Goal: Task Accomplishment & Management: Use online tool/utility

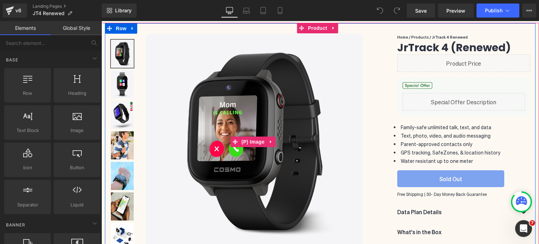
scroll to position [81, 0]
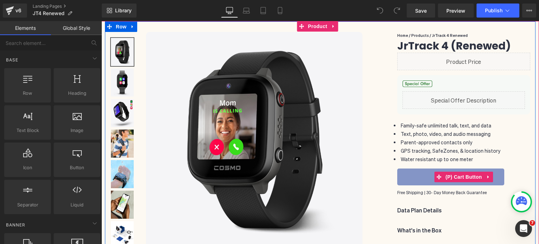
click at [416, 181] on button "Sold Out" at bounding box center [450, 176] width 107 height 17
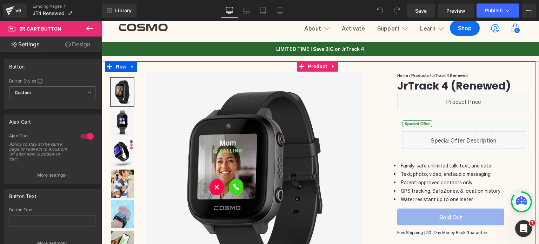
scroll to position [41, 0]
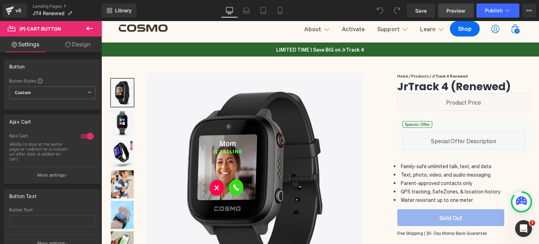
click at [446, 13] on link "Preview" at bounding box center [456, 11] width 36 height 14
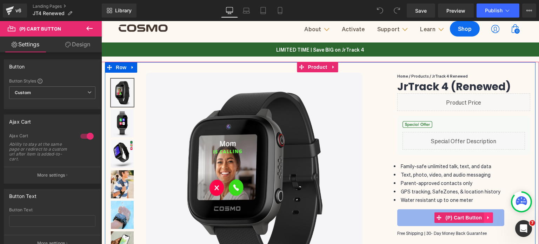
click at [486, 217] on icon at bounding box center [488, 217] width 5 height 5
click at [499, 220] on icon at bounding box center [501, 217] width 5 height 5
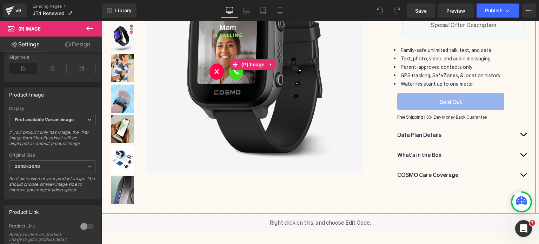
scroll to position [111, 0]
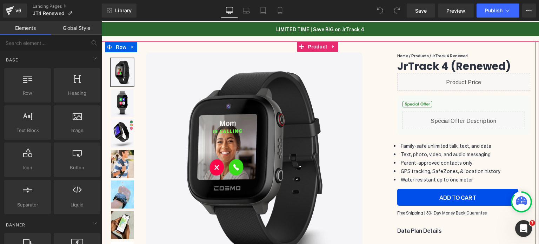
scroll to position [70, 0]
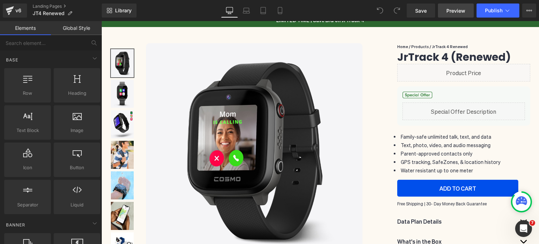
click at [456, 11] on span "Preview" at bounding box center [455, 10] width 19 height 7
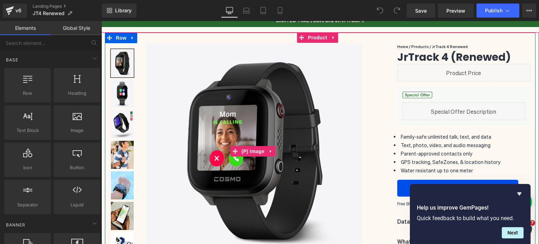
click at [292, 109] on img at bounding box center [254, 151] width 217 height 217
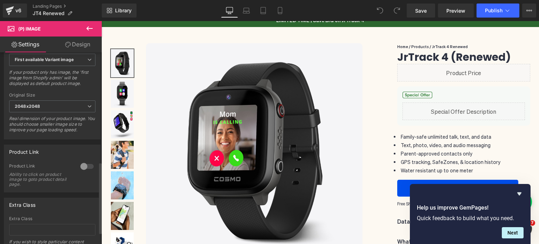
scroll to position [326, 0]
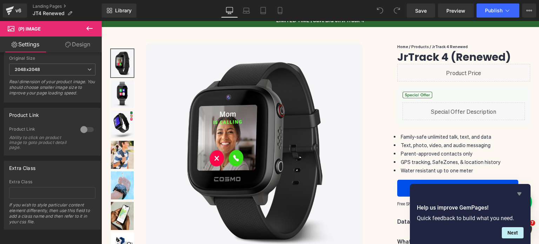
click at [519, 192] on icon "Hide survey" at bounding box center [519, 193] width 4 height 3
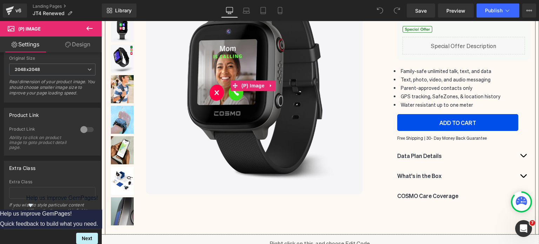
scroll to position [105, 0]
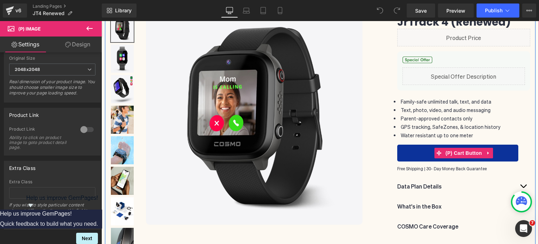
click at [503, 150] on button "ADD TO CART" at bounding box center [457, 153] width 121 height 17
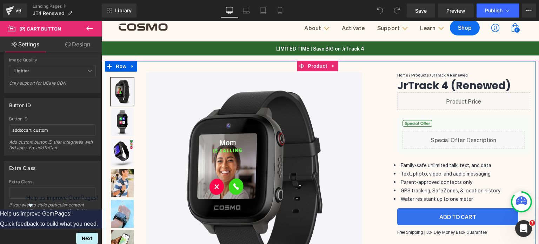
scroll to position [35, 0]
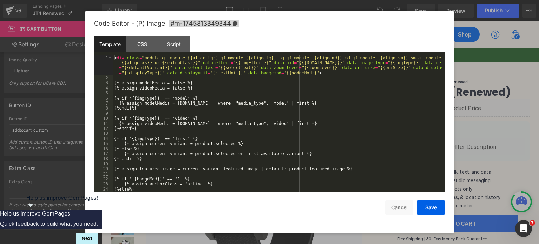
click at [358, 0] on div "You are previewing how the will restyle your page. You can not edit Elements in…" at bounding box center [269, 0] width 539 height 0
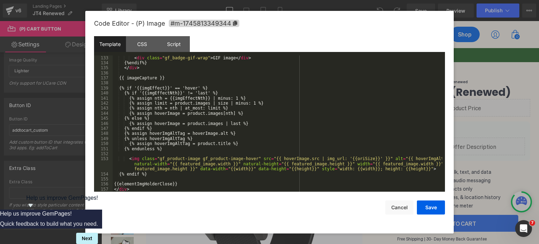
scroll to position [753, 0]
click at [149, 42] on div "CSS" at bounding box center [142, 44] width 32 height 16
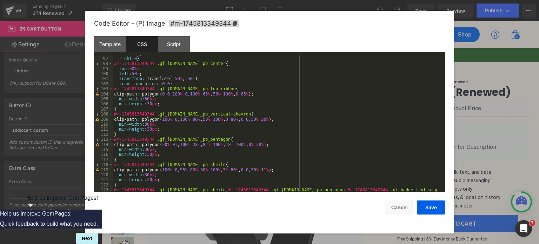
scroll to position [611, 0]
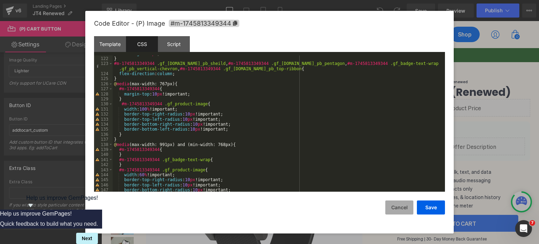
click at [407, 211] on button "Cancel" at bounding box center [399, 207] width 28 height 14
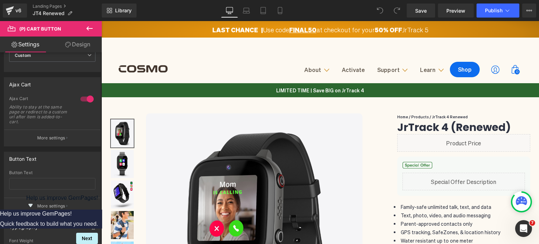
scroll to position [16, 0]
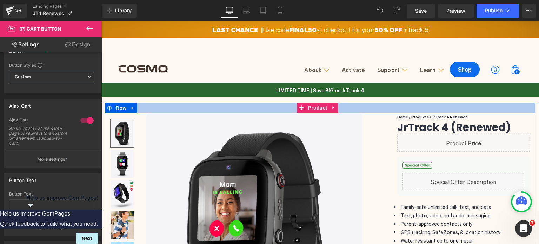
drag, startPoint x: 271, startPoint y: 112, endPoint x: 275, endPoint y: 125, distance: 14.3
click at [271, 112] on div at bounding box center [320, 108] width 431 height 11
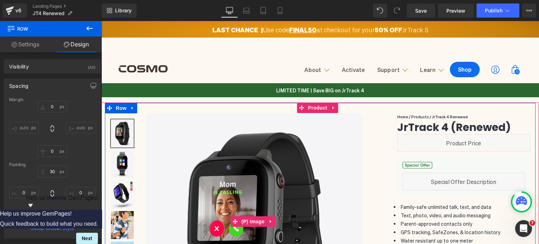
click at [246, 117] on img at bounding box center [254, 221] width 217 height 217
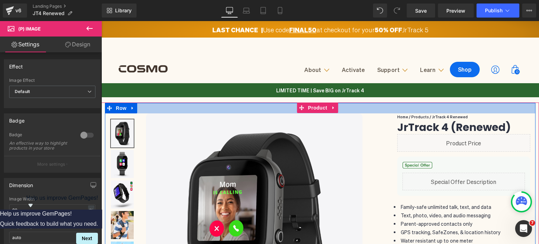
click at [353, 104] on div at bounding box center [320, 108] width 431 height 11
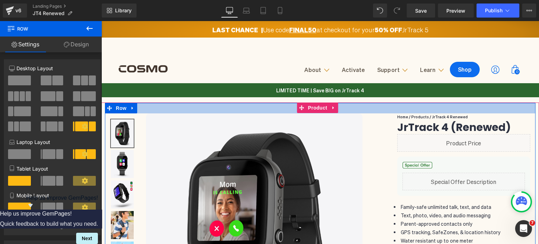
click at [349, 109] on div at bounding box center [320, 108] width 431 height 11
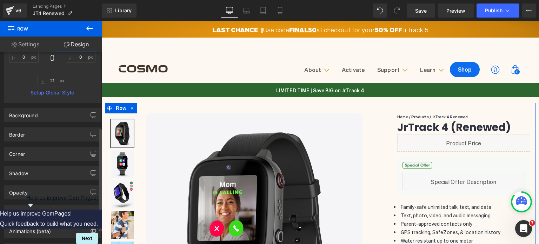
scroll to position [140, 0]
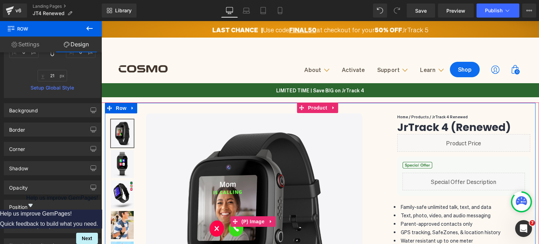
click at [365, 141] on div "Sale Off" at bounding box center [266, 221] width 241 height 217
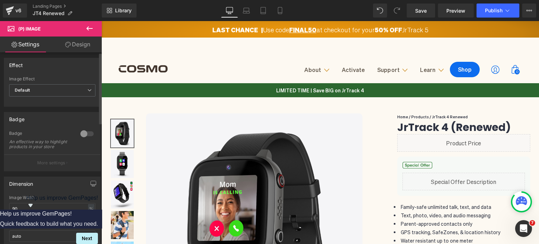
scroll to position [0, 0]
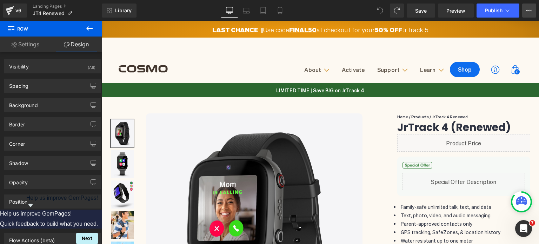
click at [529, 9] on icon at bounding box center [529, 11] width 6 height 6
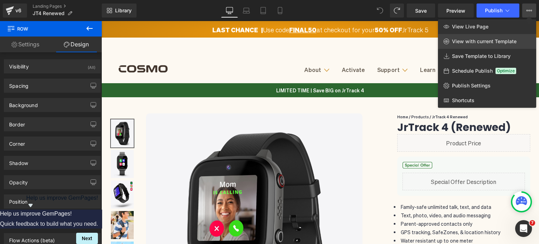
click at [470, 38] on span "View with current Template" at bounding box center [484, 41] width 65 height 6
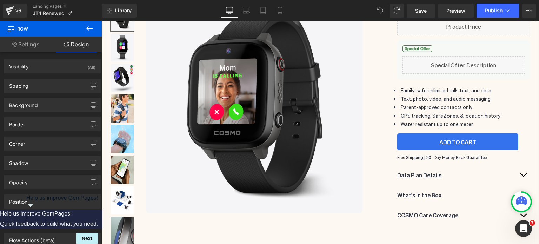
scroll to position [105, 0]
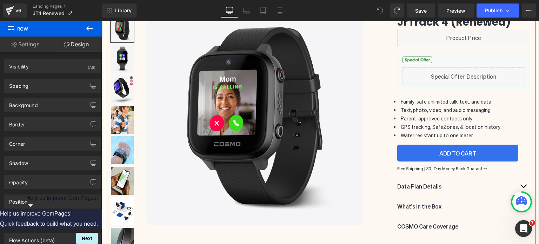
click at [383, 150] on div "Sale Off (P) Image" at bounding box center [266, 116] width 251 height 217
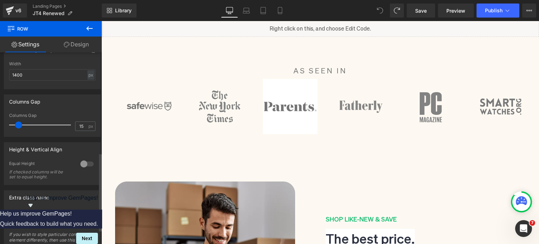
scroll to position [281, 0]
